Goal: Check status: Check status

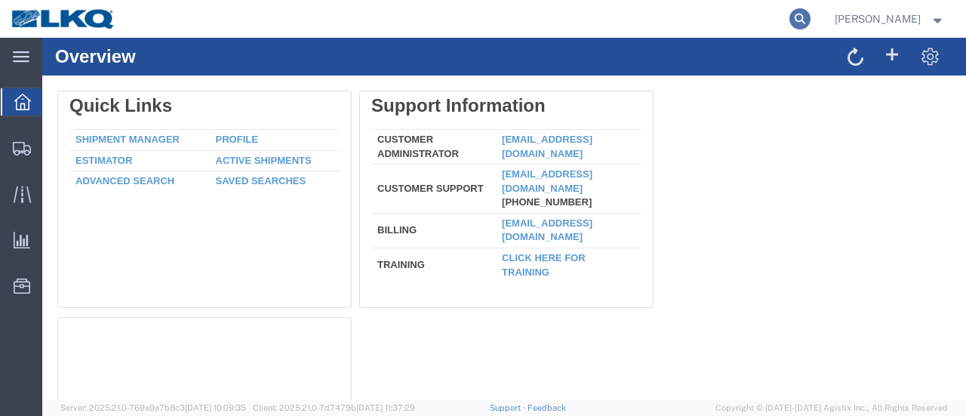
click at [810, 17] on icon at bounding box center [799, 18] width 21 height 21
type input "56776196"
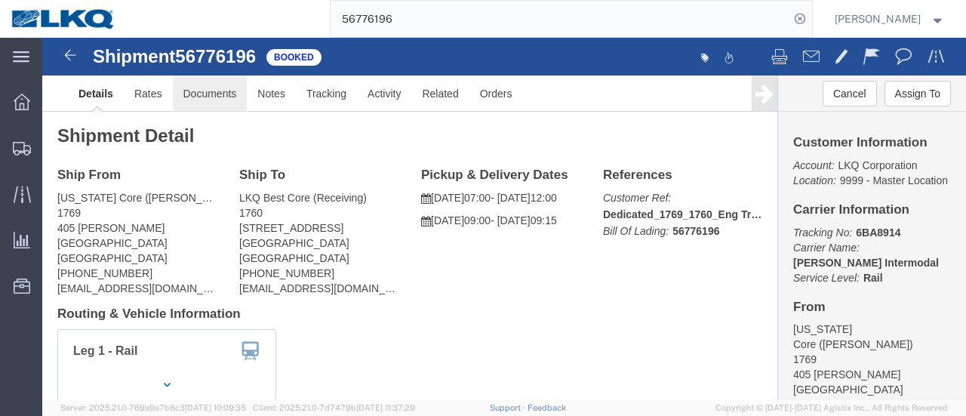
click link "Documents"
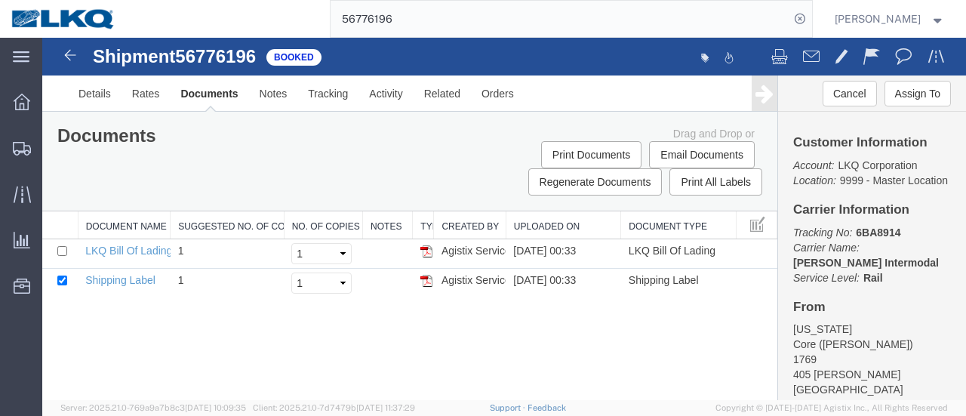
click at [462, 25] on input "56776196" at bounding box center [560, 19] width 459 height 36
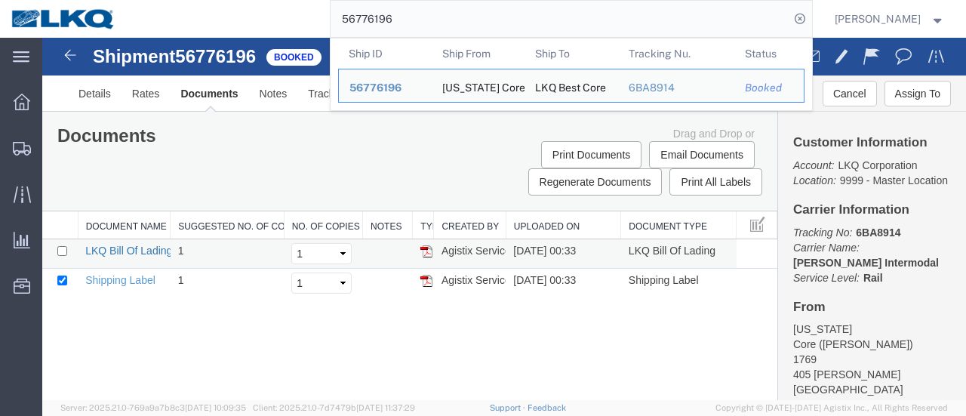
click at [154, 250] on link "LKQ Bill Of Lading" at bounding box center [128, 251] width 87 height 12
